Goal: Navigation & Orientation: Go to known website

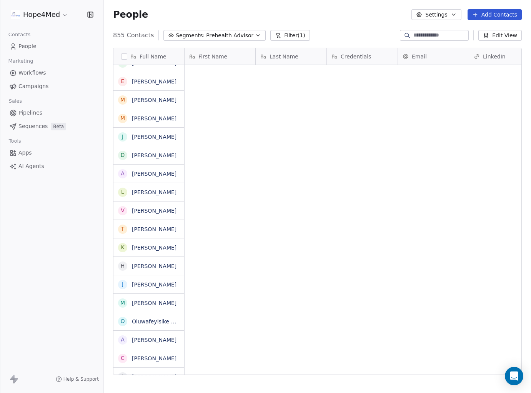
scroll to position [345, 427]
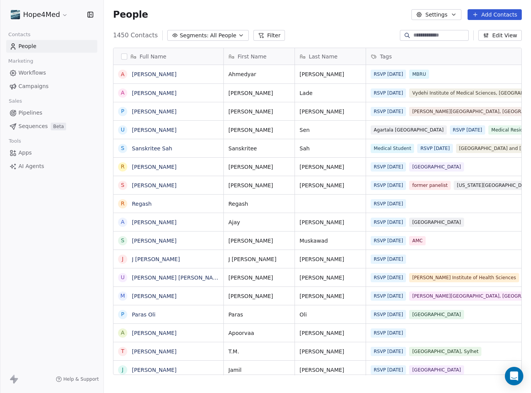
scroll to position [345, 427]
